Goal: Find specific page/section: Find specific page/section

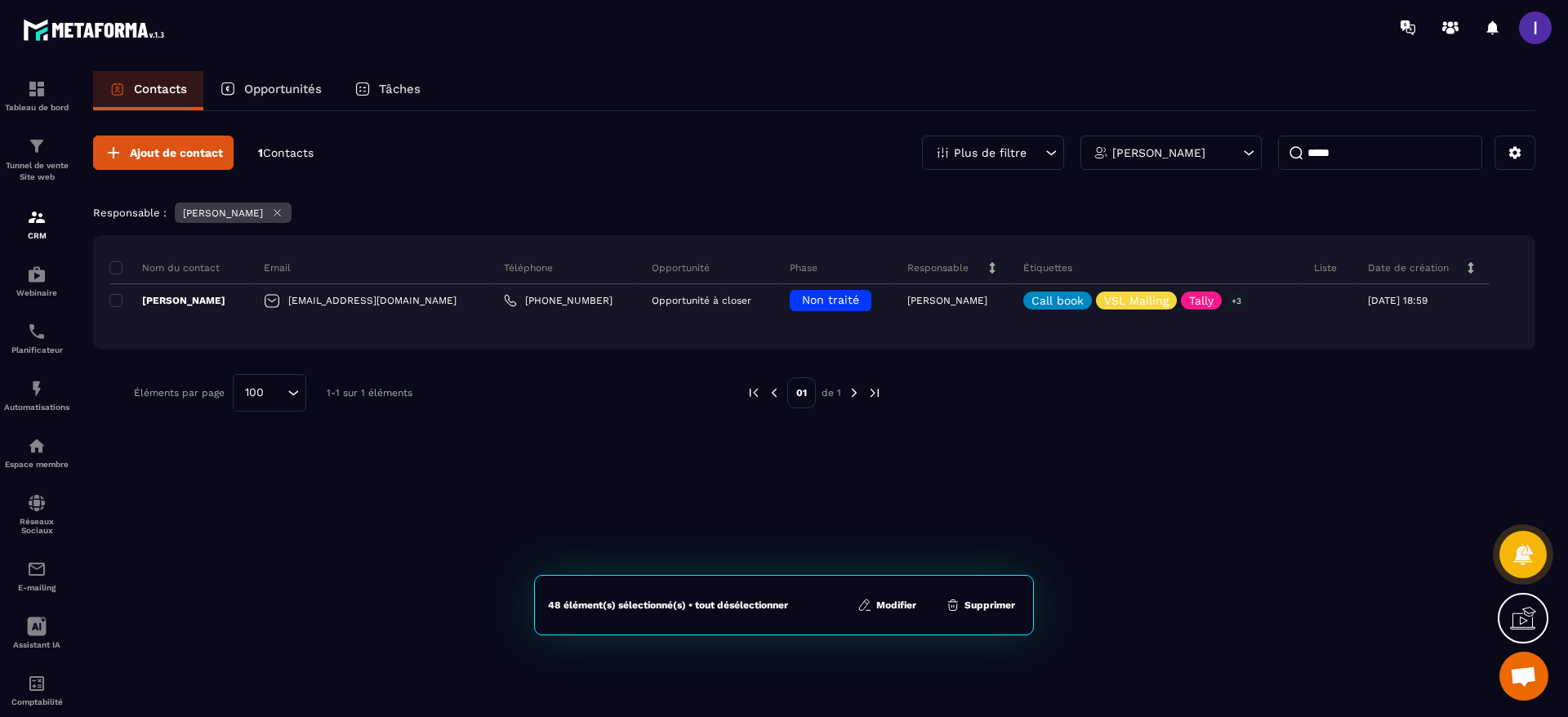
scroll to position [587, 0]
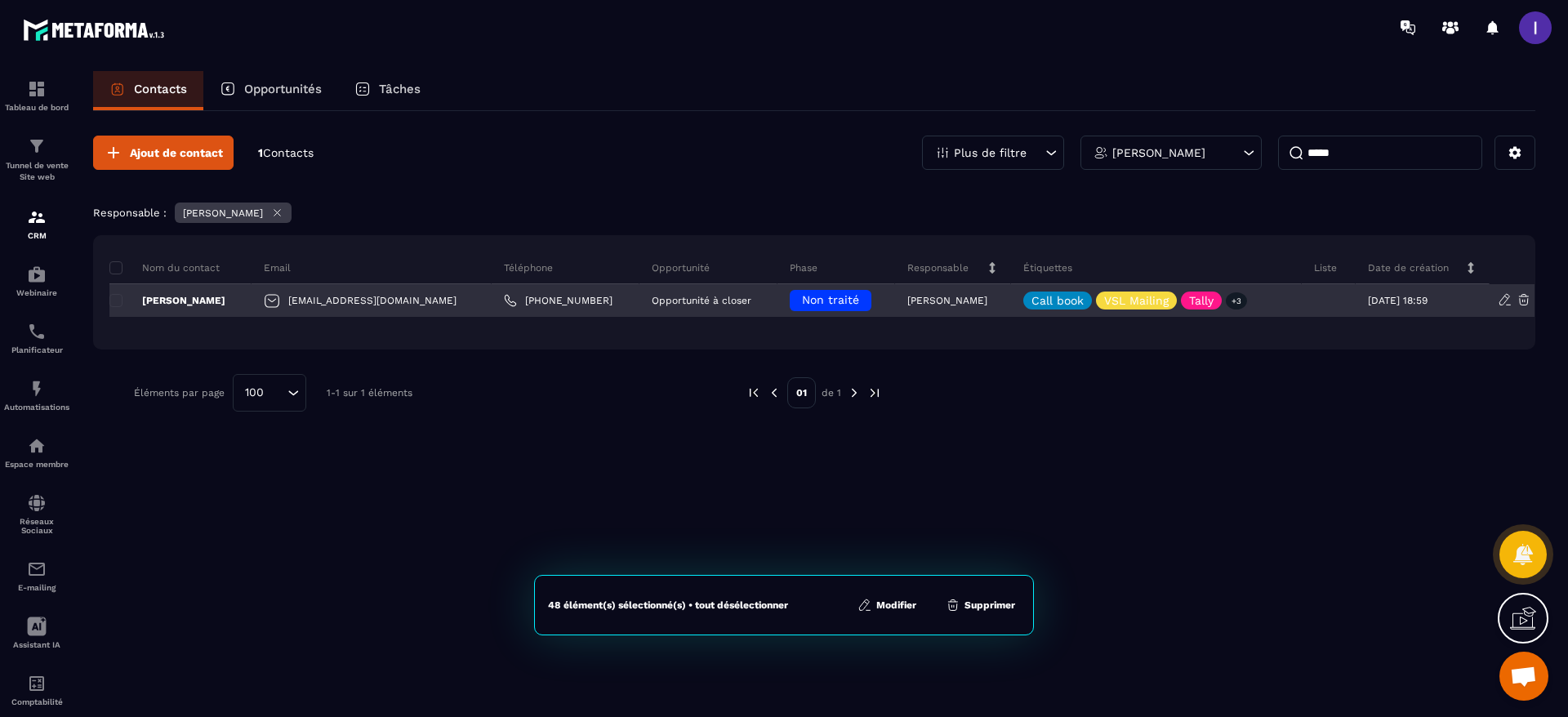
click at [823, 305] on span "Non traité" at bounding box center [830, 299] width 57 height 13
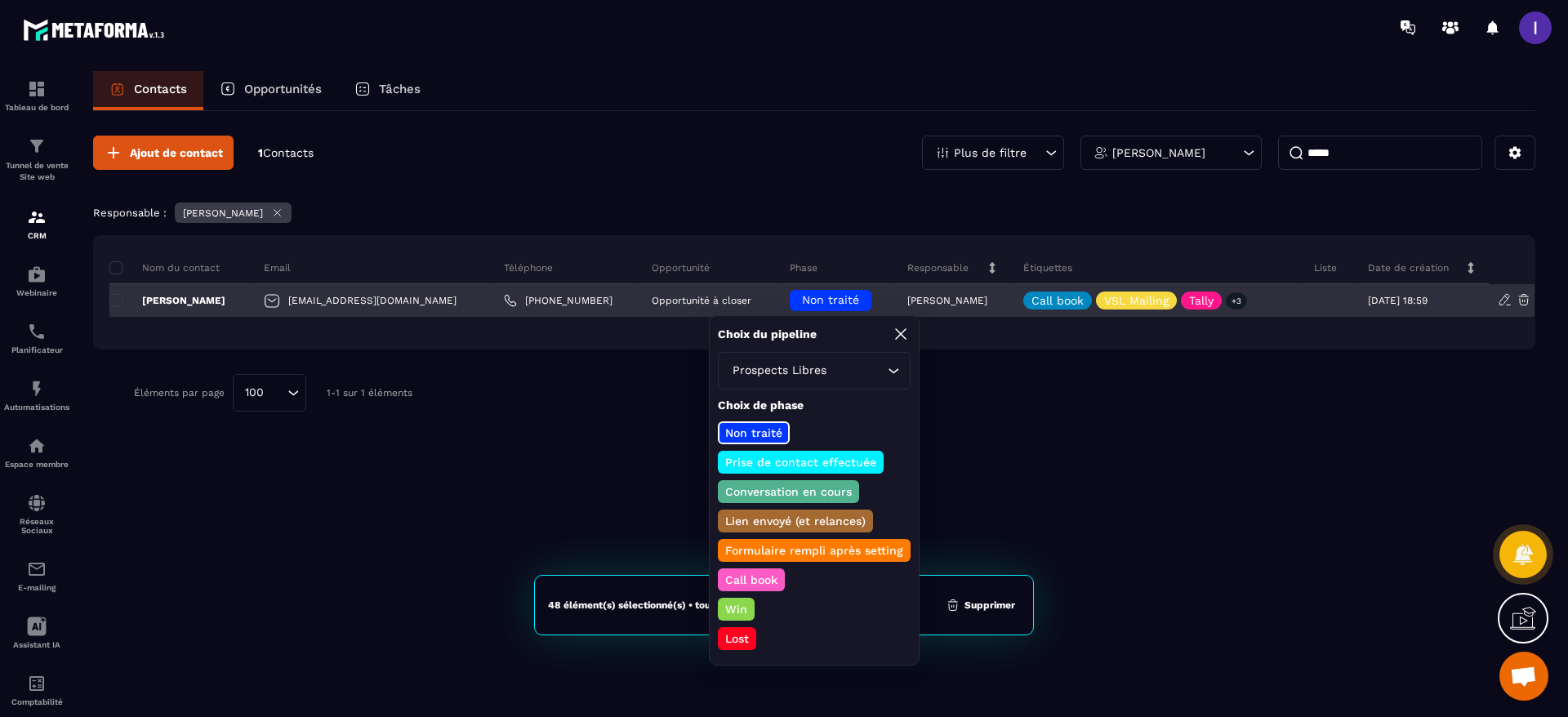
click at [827, 300] on span "Non traité" at bounding box center [830, 299] width 57 height 13
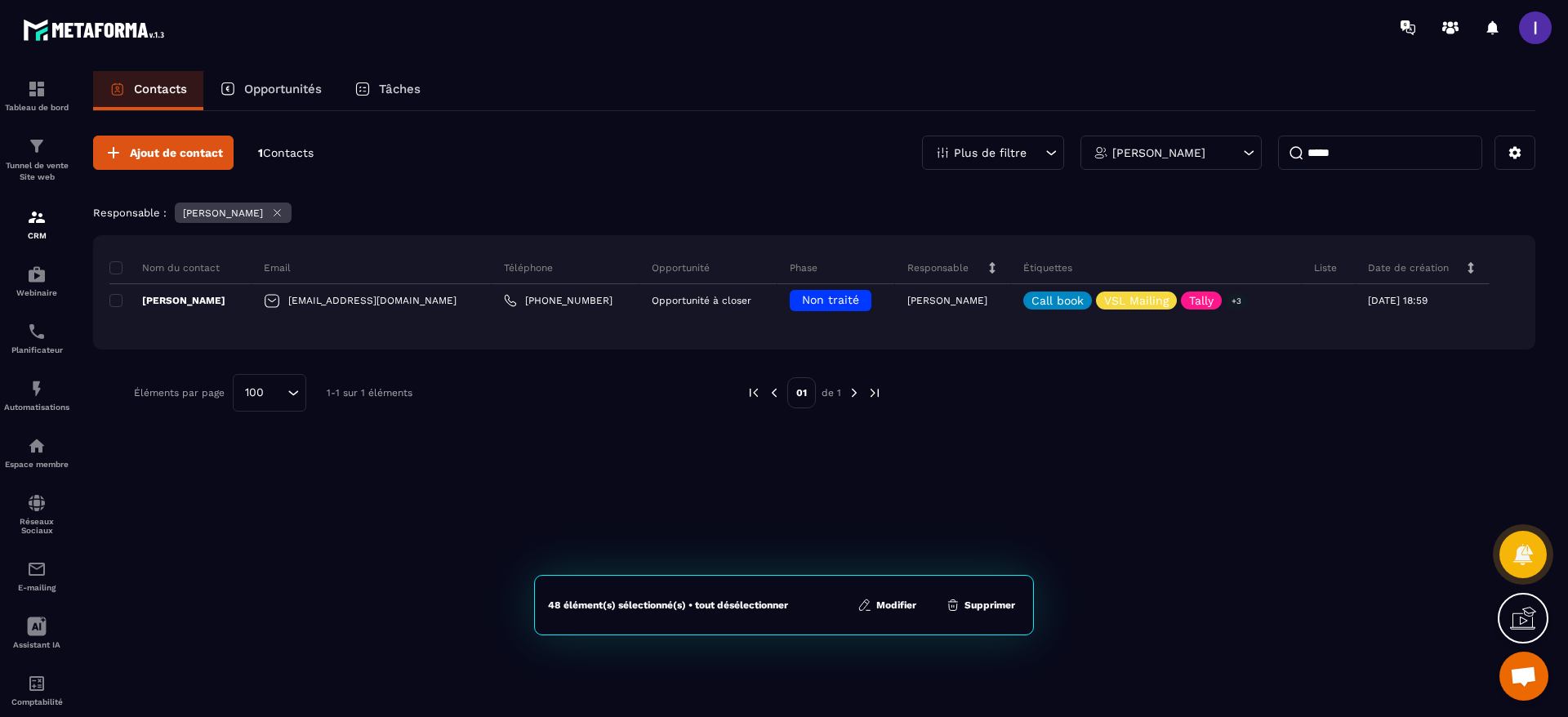
drag, startPoint x: 1370, startPoint y: 156, endPoint x: 1125, endPoint y: 179, distance: 246.1
click at [1125, 179] on div "Ajout de contact 1 Contacts Plus de filtre Najoua Fouillat ***** Responsable : …" at bounding box center [814, 273] width 1442 height 325
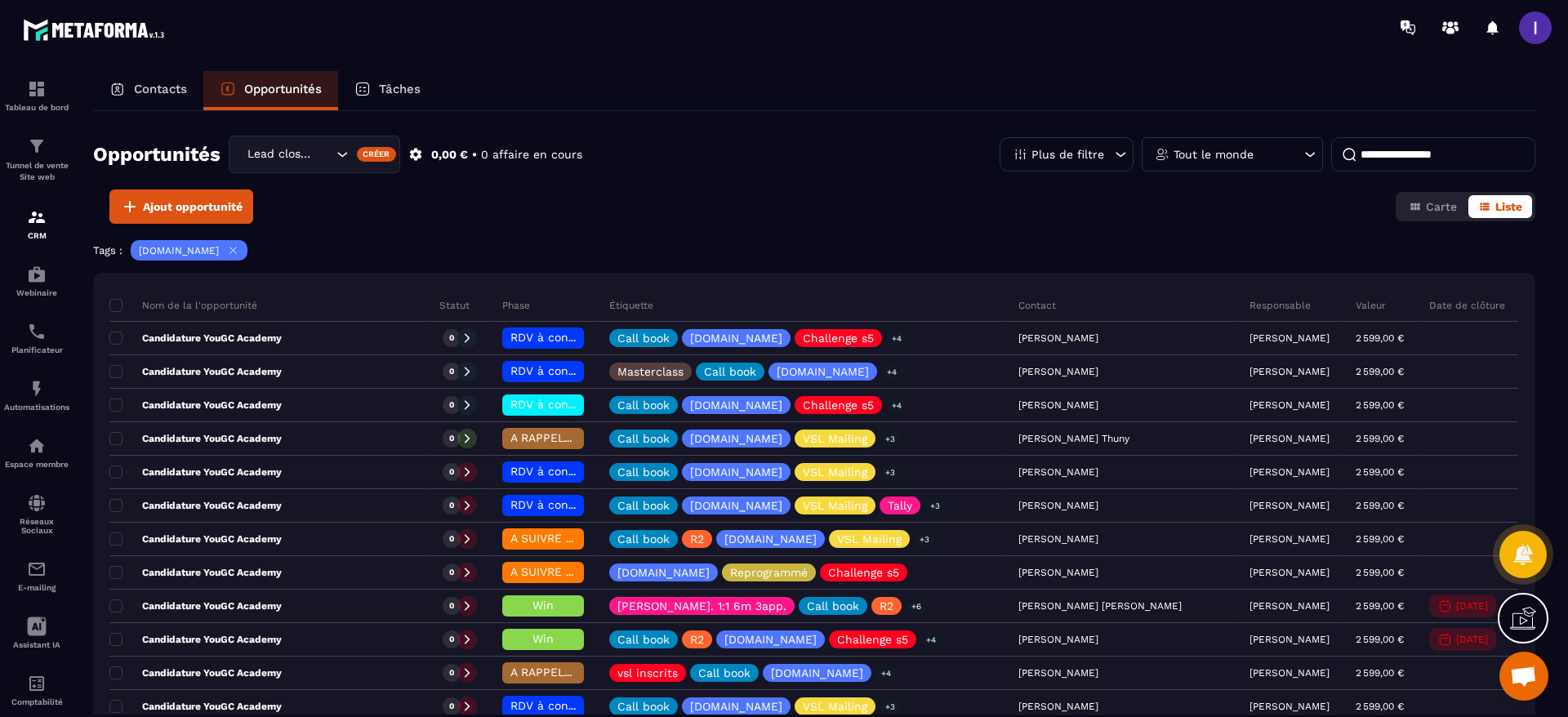
click at [1252, 160] on div "Tout le monde" at bounding box center [1232, 154] width 181 height 34
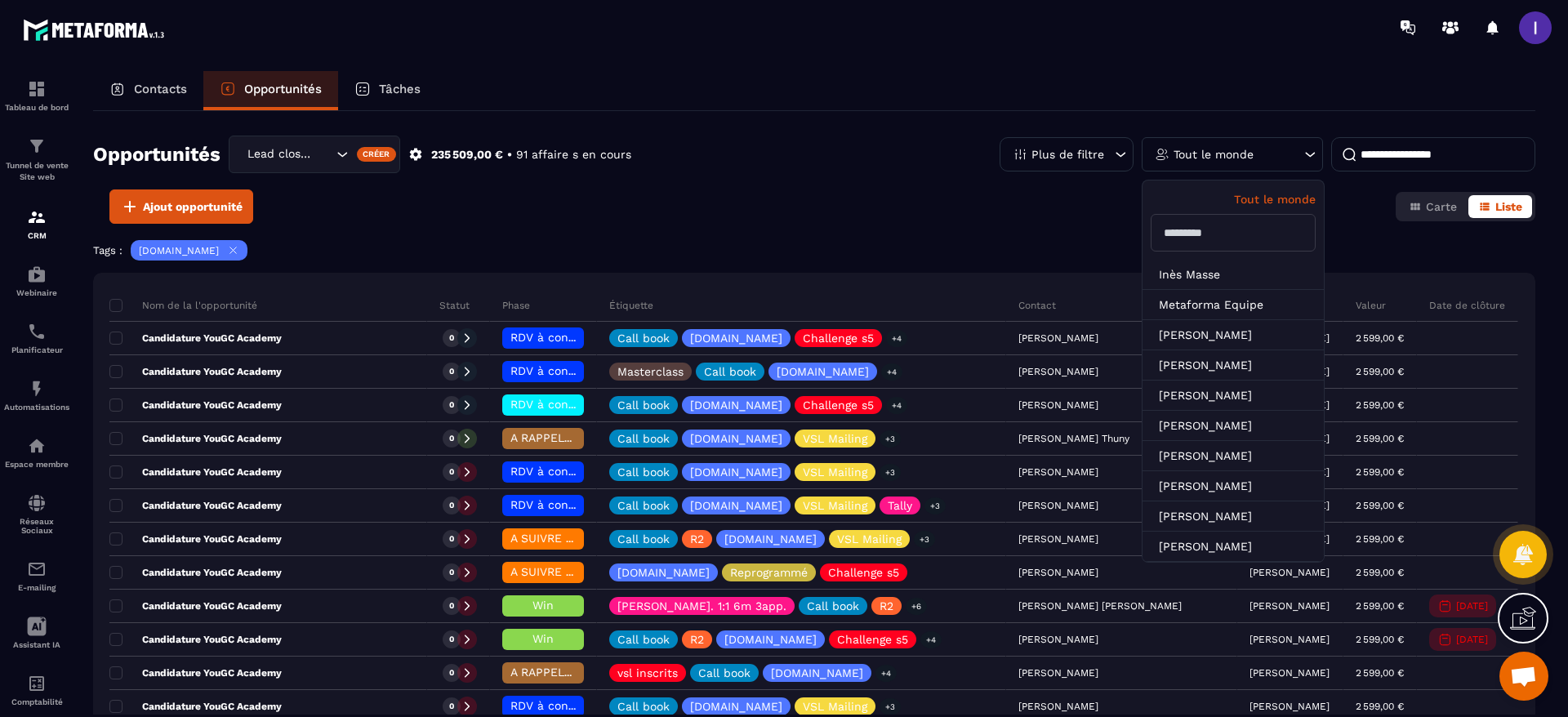
click at [1261, 243] on input "text" at bounding box center [1233, 232] width 165 height 37
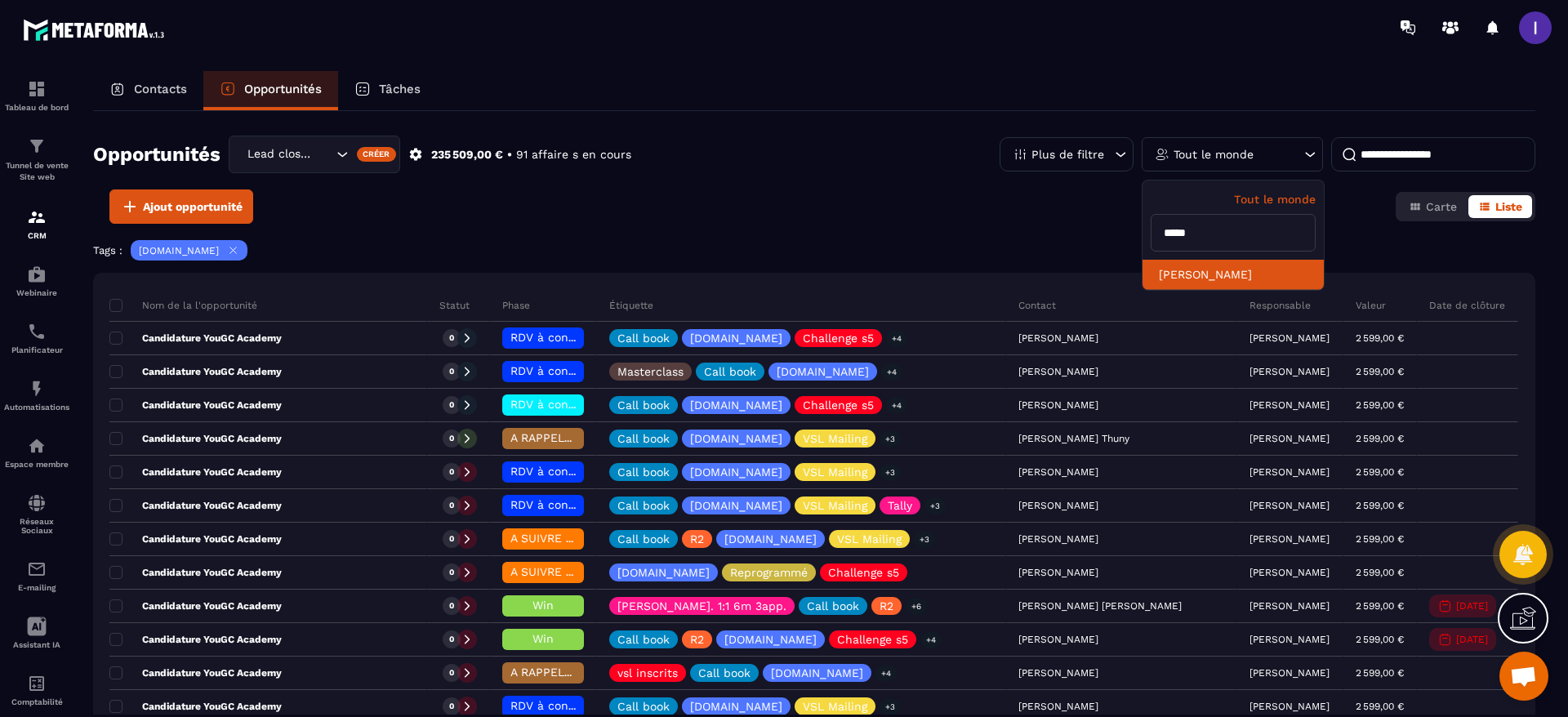
type input "*****"
click at [1236, 283] on li "[PERSON_NAME]" at bounding box center [1233, 274] width 181 height 30
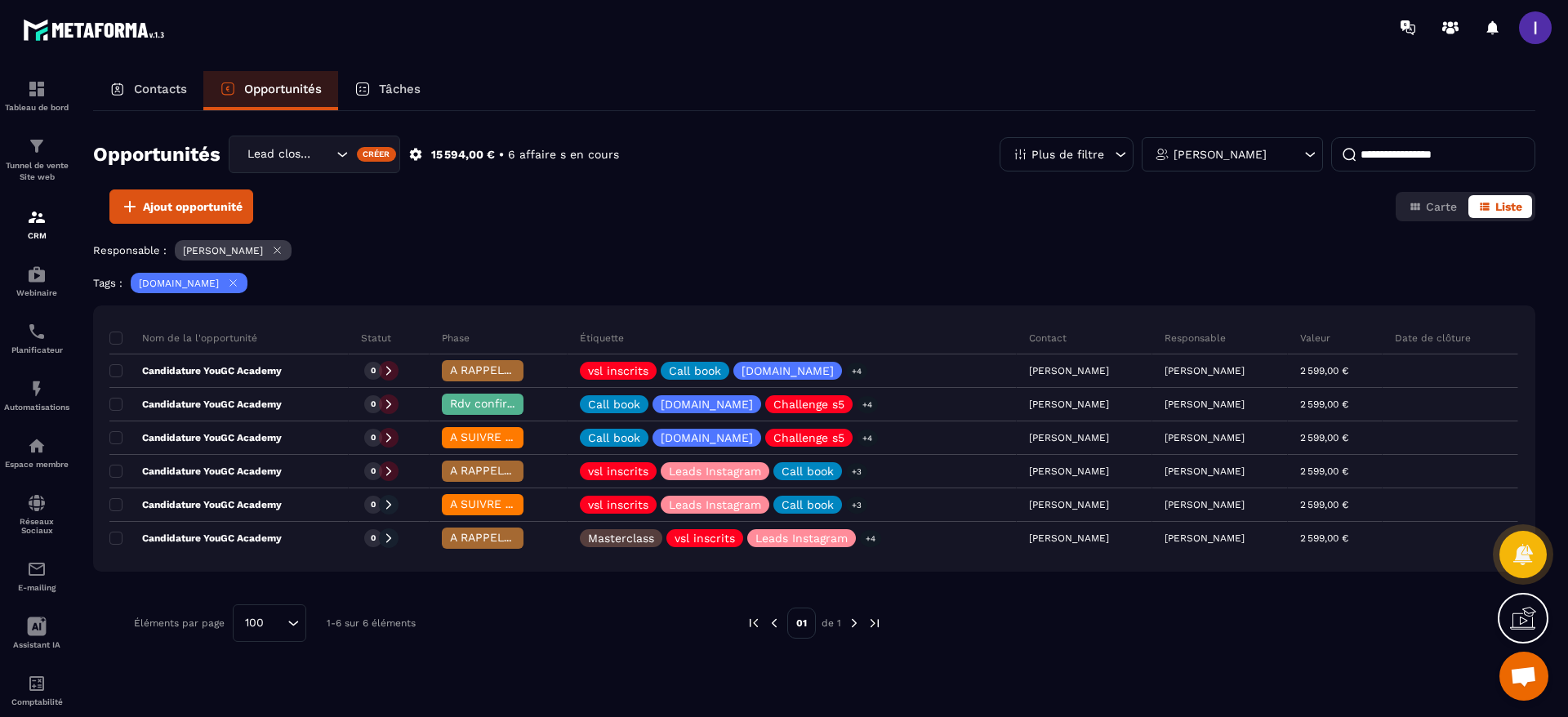
drag, startPoint x: 209, startPoint y: 277, endPoint x: 229, endPoint y: 276, distance: 20.0
click at [227, 277] on icon at bounding box center [233, 283] width 13 height 13
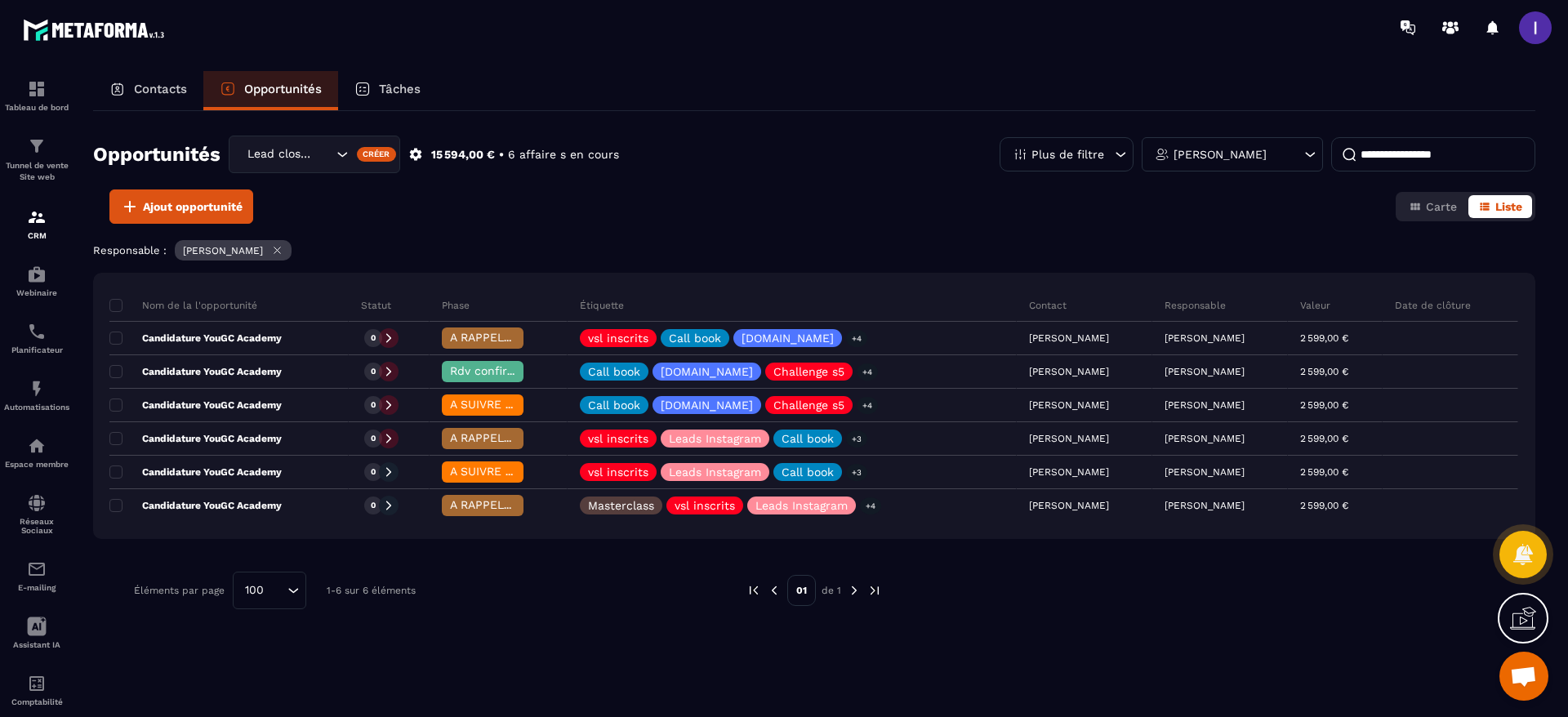
click at [1427, 218] on div "Carte Liste" at bounding box center [1466, 207] width 140 height 29
click at [1436, 209] on span "Carte" at bounding box center [1441, 207] width 31 height 13
